Goal: Navigation & Orientation: Understand site structure

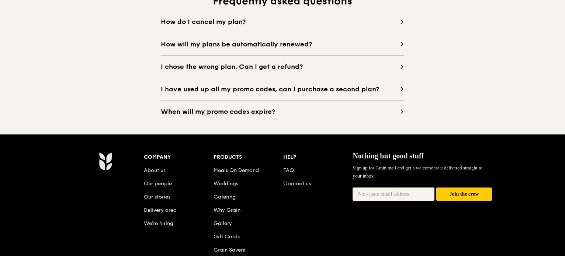
scroll to position [775, 0]
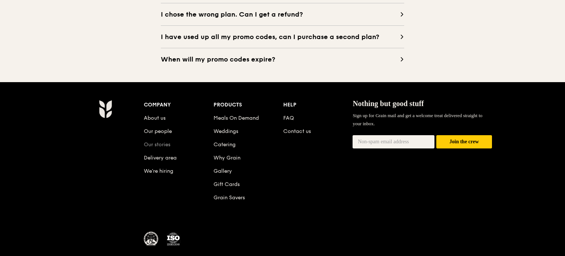
click at [161, 145] on link "Our stories" at bounding box center [157, 145] width 27 height 6
click at [290, 119] on link "FAQ" at bounding box center [288, 118] width 11 height 6
click at [284, 119] on link "FAQ" at bounding box center [288, 118] width 11 height 6
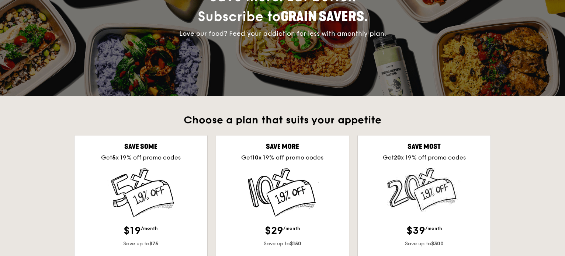
scroll to position [0, 0]
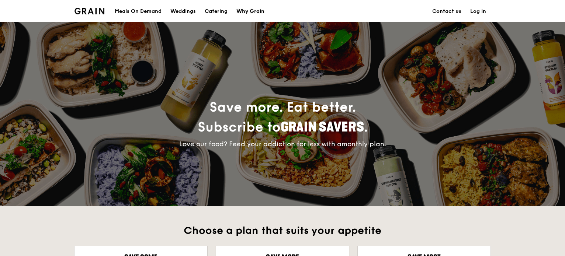
click at [247, 13] on div "Why Grain" at bounding box center [251, 11] width 28 height 22
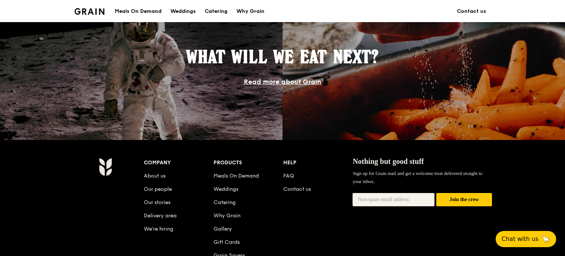
scroll to position [627, 0]
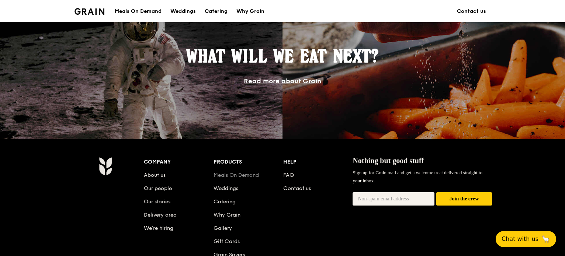
click at [254, 175] on link "Meals On Demand" at bounding box center [236, 175] width 45 height 6
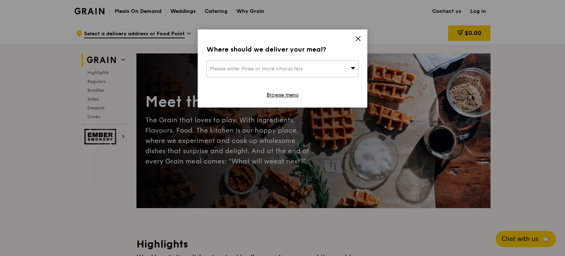
click at [361, 41] on icon at bounding box center [358, 38] width 7 height 7
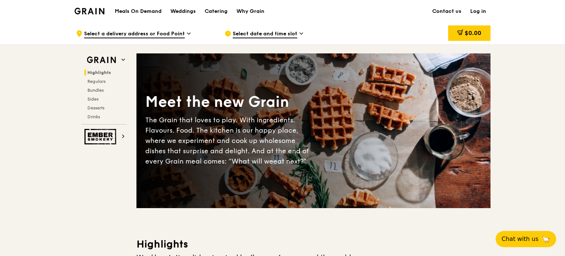
click at [99, 13] on img at bounding box center [90, 11] width 30 height 7
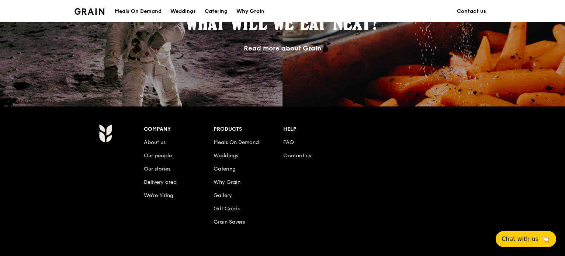
scroll to position [664, 0]
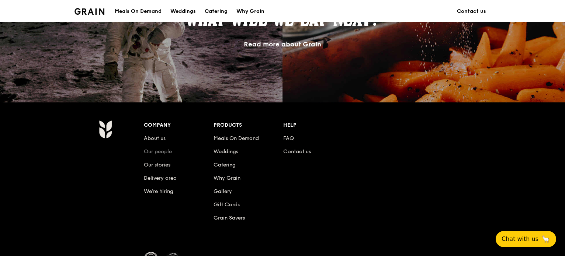
click at [155, 152] on link "Our people" at bounding box center [158, 152] width 28 height 6
click at [224, 177] on link "Why Grain" at bounding box center [227, 178] width 27 height 6
